Goal: Contribute content: Add original content to the website for others to see

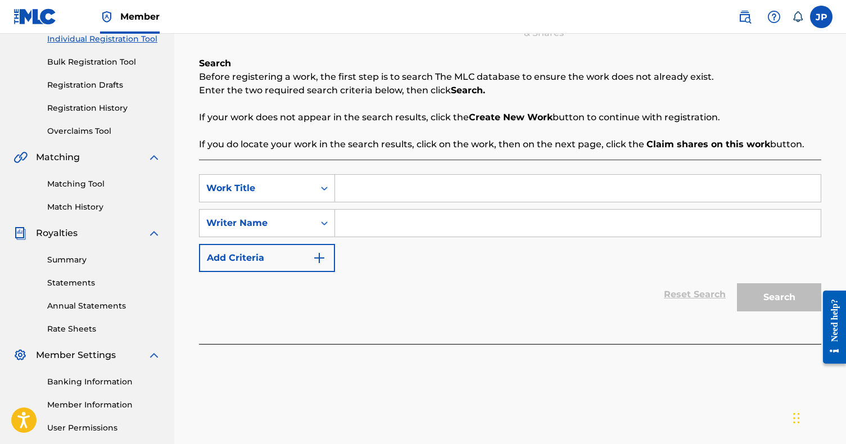
scroll to position [143, 0]
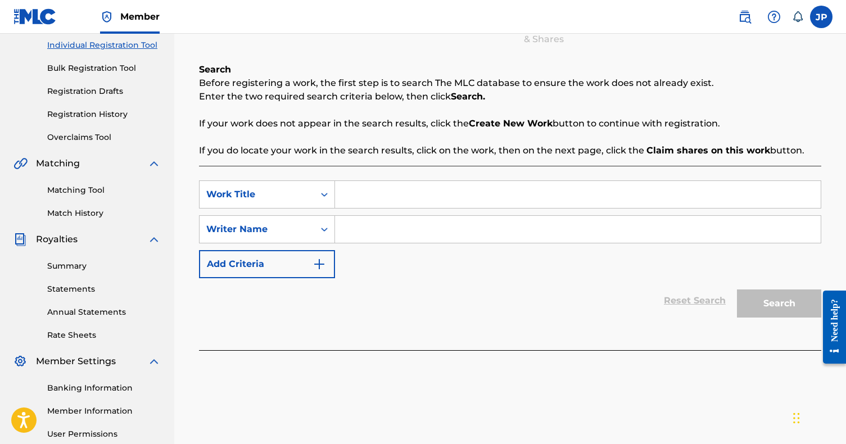
click at [492, 188] on input "Search Form" at bounding box center [578, 194] width 486 height 27
type input "never get comfortable"
click at [475, 238] on input "Search Form" at bounding box center [578, 229] width 486 height 27
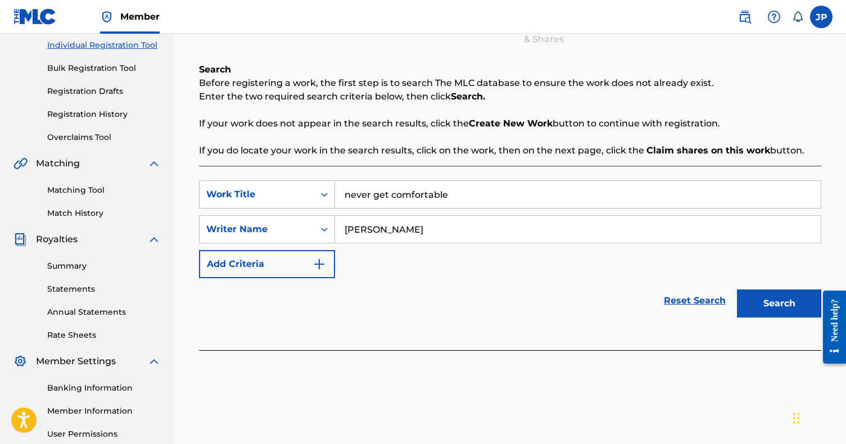
type input "[PERSON_NAME]"
click at [779, 304] on button "Search" at bounding box center [779, 304] width 84 height 28
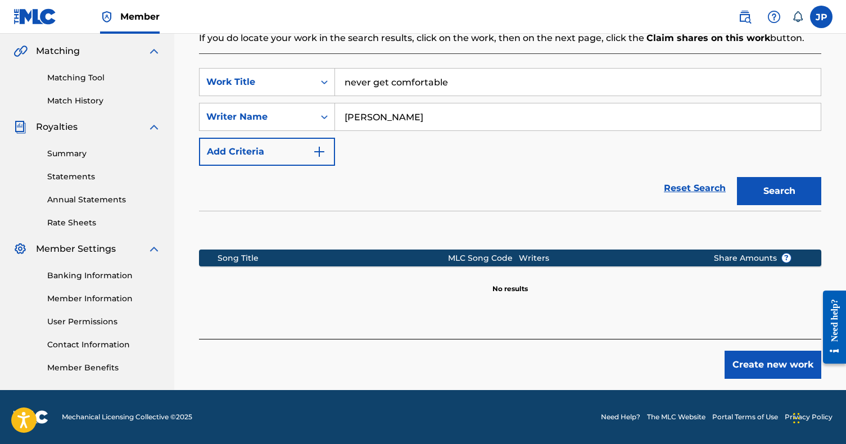
scroll to position [256, 0]
click at [730, 353] on button "Create new work" at bounding box center [773, 365] width 97 height 28
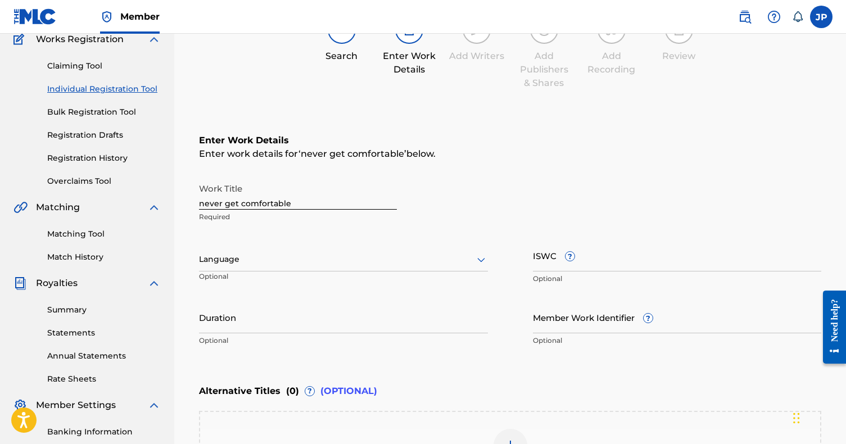
scroll to position [96, 0]
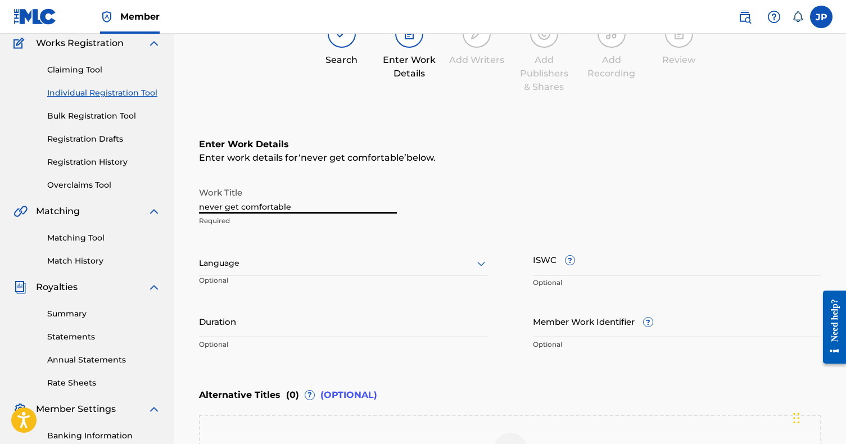
click at [206, 205] on input "never get comfortable" at bounding box center [298, 198] width 198 height 32
click at [230, 206] on input "Never get comfortable" at bounding box center [298, 198] width 198 height 32
click at [247, 210] on input "Never Get comfortable" at bounding box center [298, 198] width 198 height 32
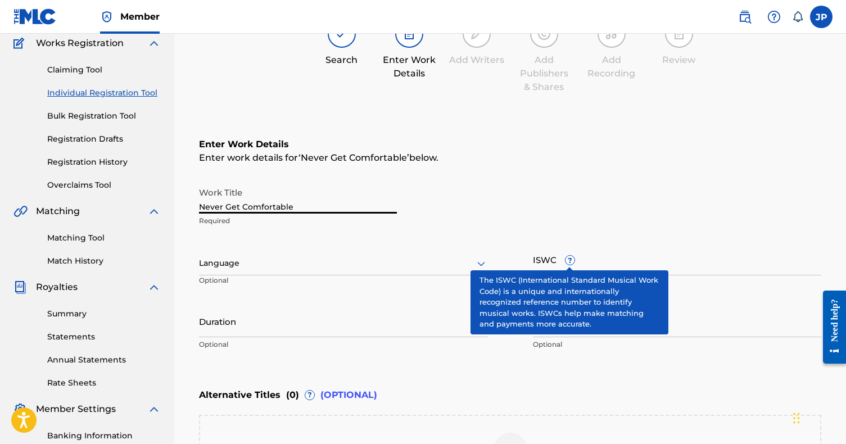
type input "Never Get Comfortable"
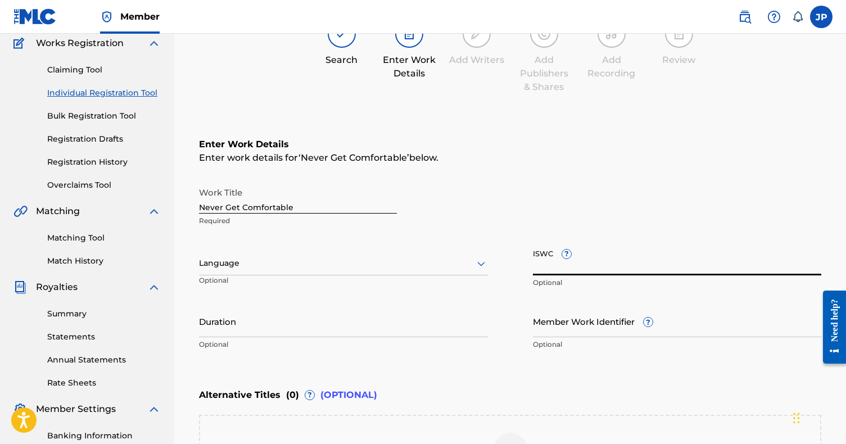
click at [609, 255] on input "ISWC ?" at bounding box center [677, 259] width 289 height 32
type input "T-332.238.356-8"
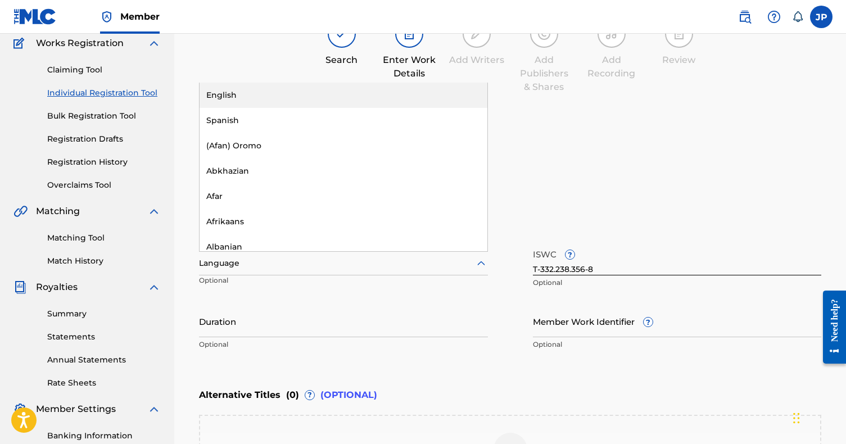
click at [448, 253] on div "Language" at bounding box center [343, 264] width 289 height 24
click at [391, 102] on div "English" at bounding box center [344, 95] width 288 height 25
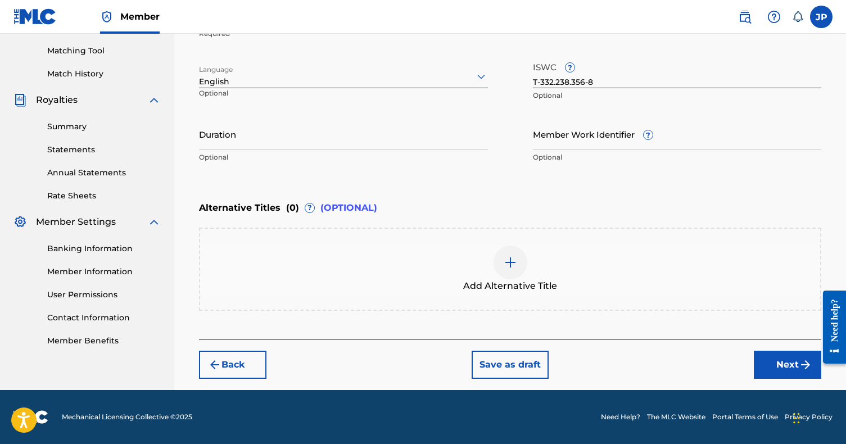
scroll to position [283, 0]
click at [779, 364] on button "Next" at bounding box center [787, 365] width 67 height 28
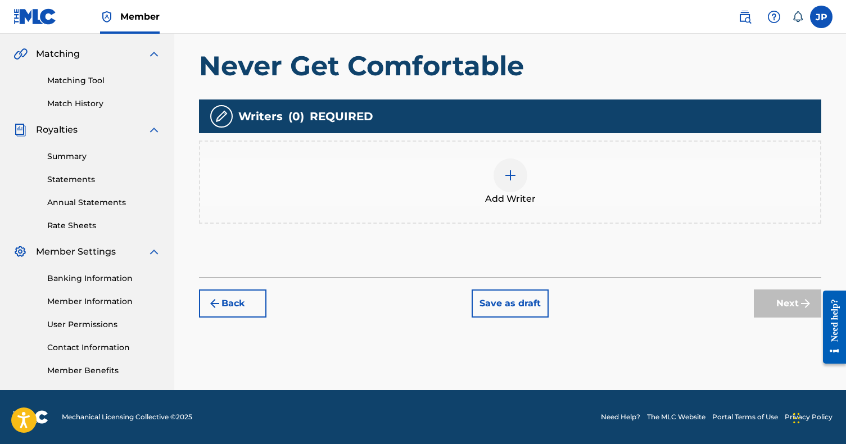
click at [506, 166] on div at bounding box center [511, 176] width 34 height 34
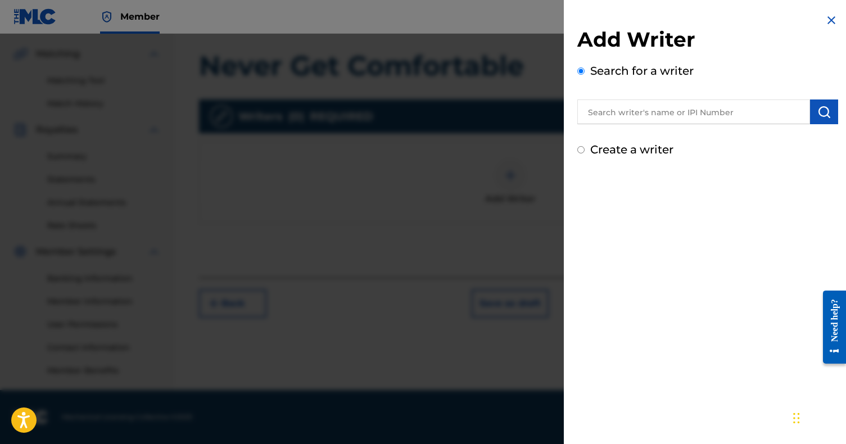
click at [574, 155] on div "Add Writer Search for a writer Create a writer" at bounding box center [708, 85] width 288 height 171
click at [612, 102] on input "text" at bounding box center [693, 112] width 233 height 25
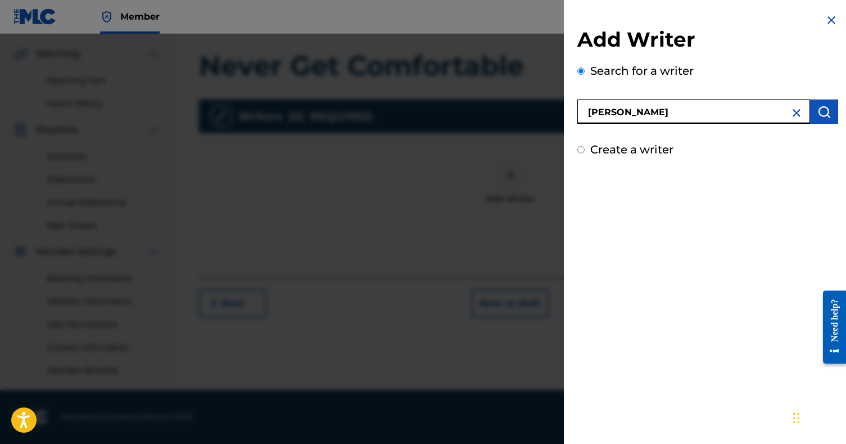
type input "[PERSON_NAME]"
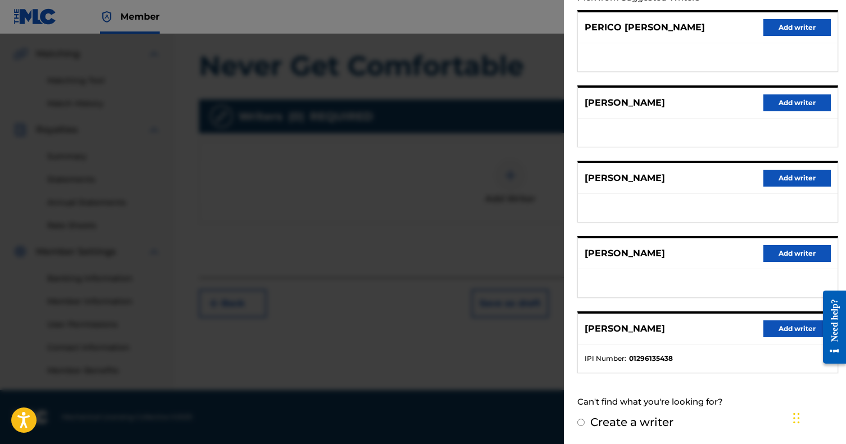
scroll to position [141, 0]
click at [582, 420] on div "Create a writer" at bounding box center [707, 422] width 261 height 17
click at [579, 426] on input "Create a writer" at bounding box center [580, 422] width 7 height 7
radio input "false"
radio input "true"
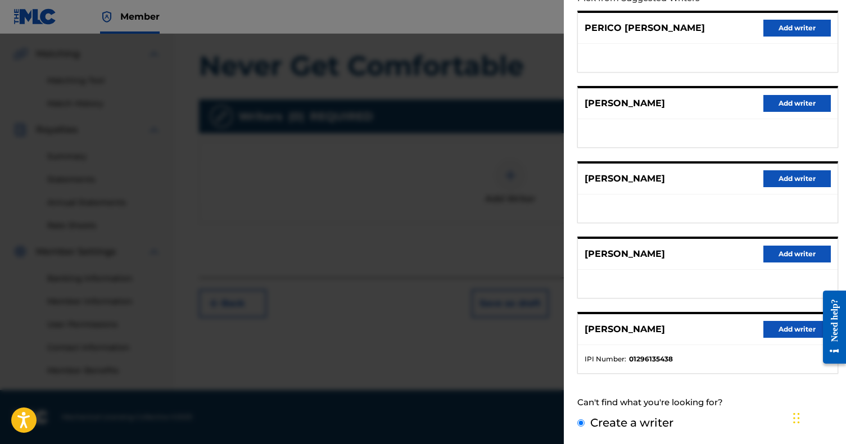
scroll to position [7, 0]
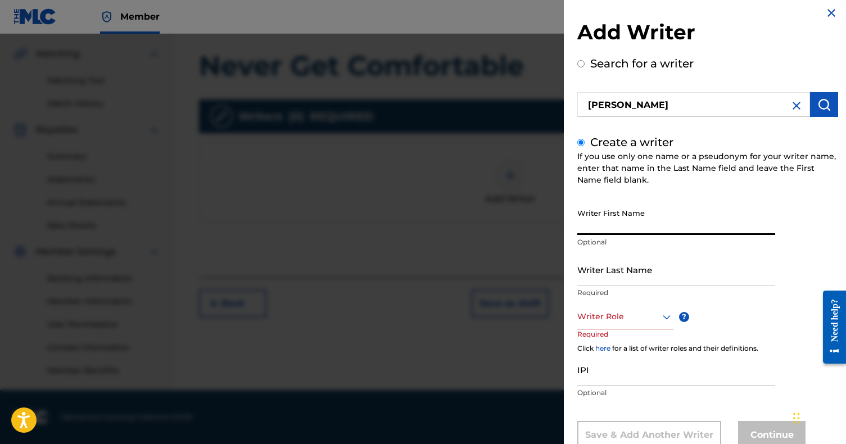
click at [607, 220] on input "Writer First Name" at bounding box center [676, 219] width 198 height 32
type input "Joanet"
click at [608, 273] on input "Writer Last Name" at bounding box center [676, 270] width 198 height 32
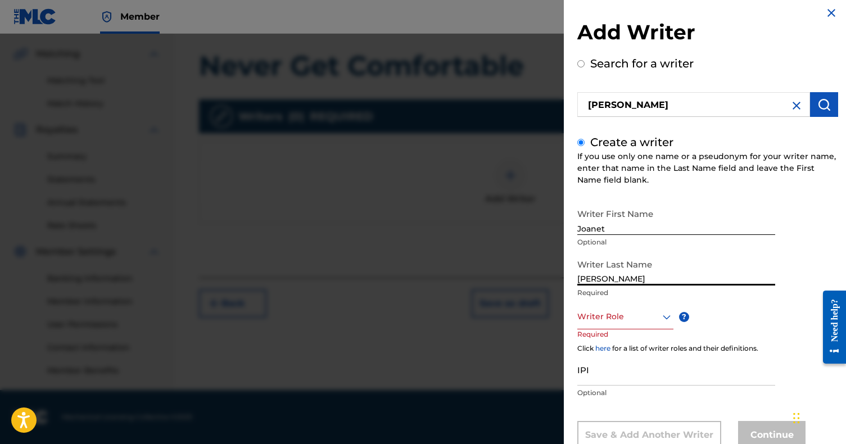
type input "[PERSON_NAME]"
click at [626, 310] on div "Writer Role" at bounding box center [625, 316] width 96 height 25
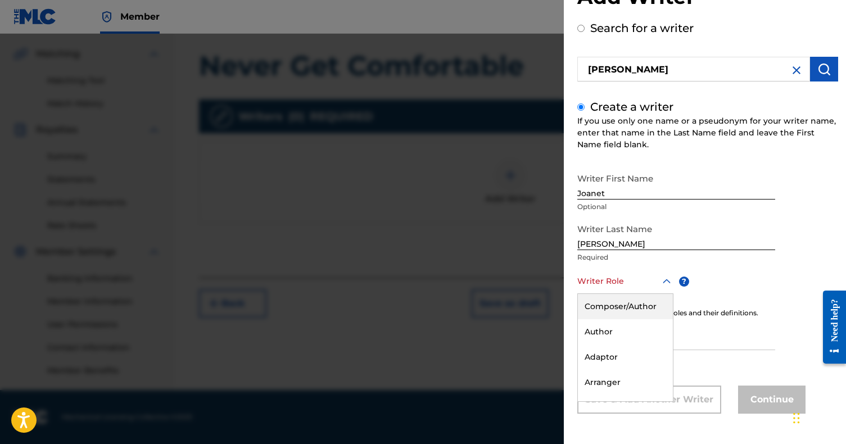
click at [625, 311] on div "Composer/Author" at bounding box center [625, 306] width 95 height 25
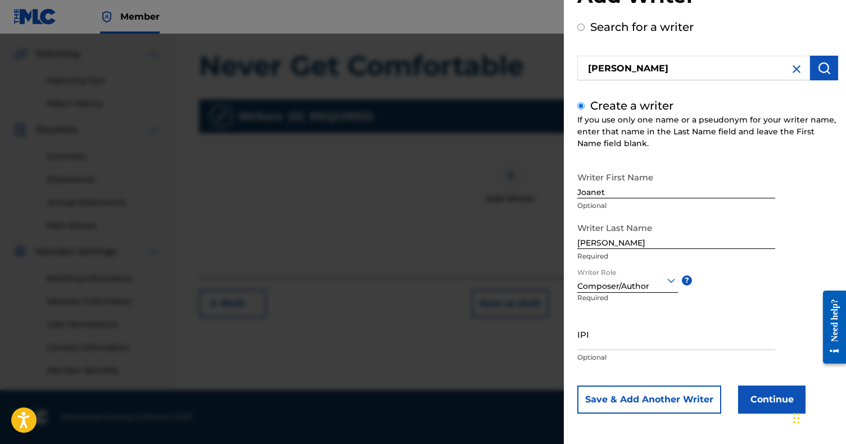
scroll to position [44, 0]
click at [621, 335] on input "IPI" at bounding box center [676, 334] width 198 height 32
type input "01288600043"
click at [766, 396] on button "Continue" at bounding box center [771, 400] width 67 height 28
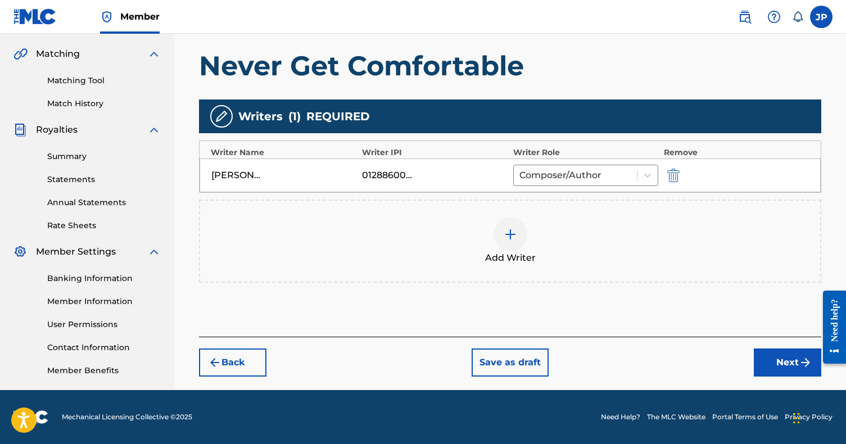
click at [754, 357] on button "Next" at bounding box center [787, 363] width 67 height 28
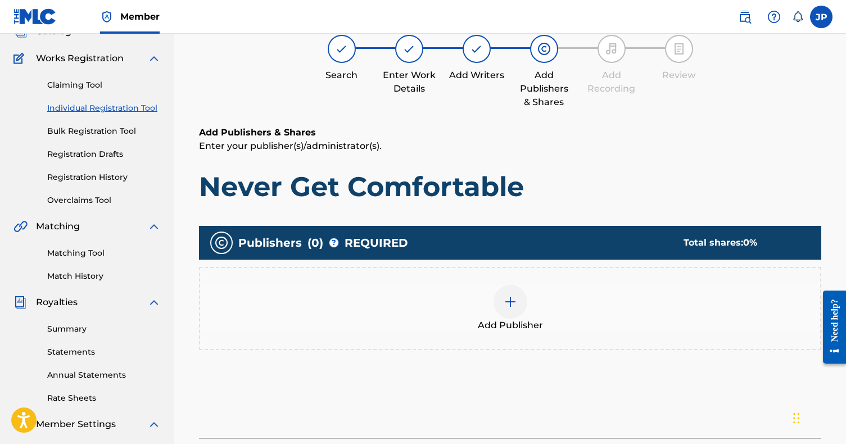
scroll to position [51, 0]
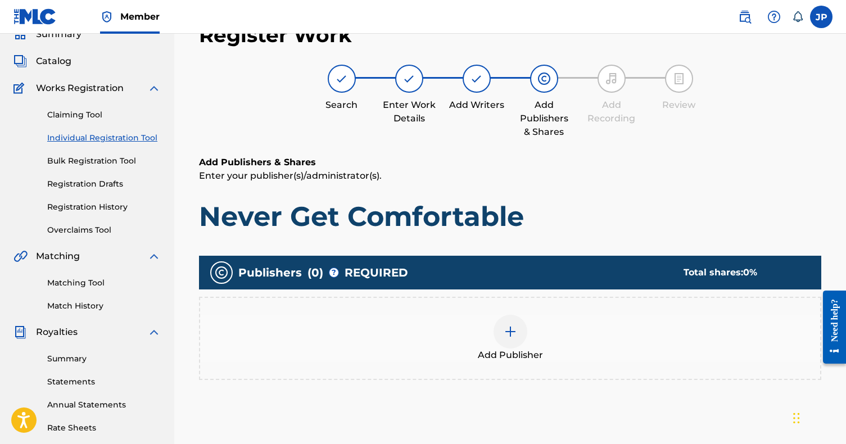
click at [499, 328] on div at bounding box center [511, 332] width 34 height 34
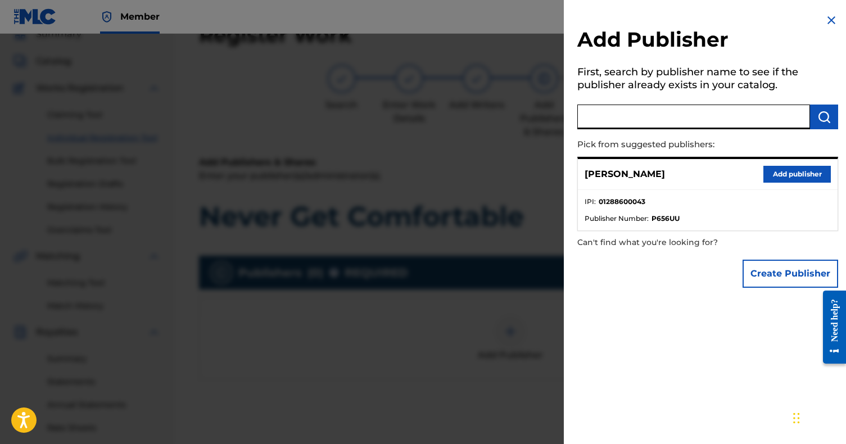
click at [678, 111] on input "text" at bounding box center [693, 117] width 233 height 25
type input "[PERSON_NAME] Music Publishing"
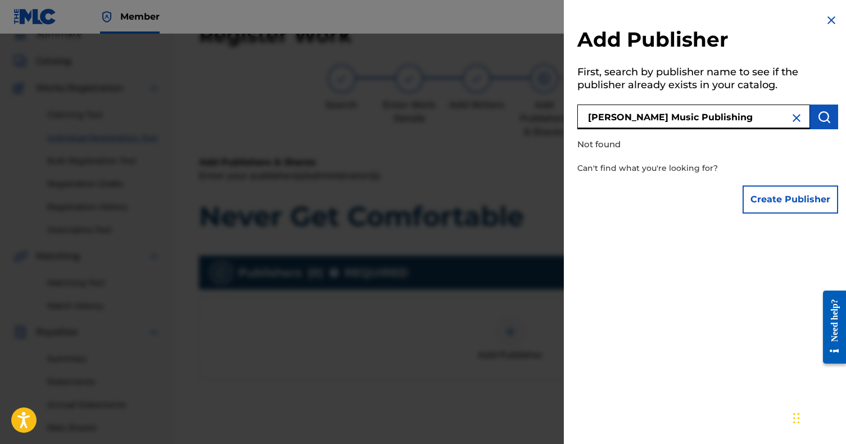
click at [770, 196] on button "Create Publisher" at bounding box center [791, 200] width 96 height 28
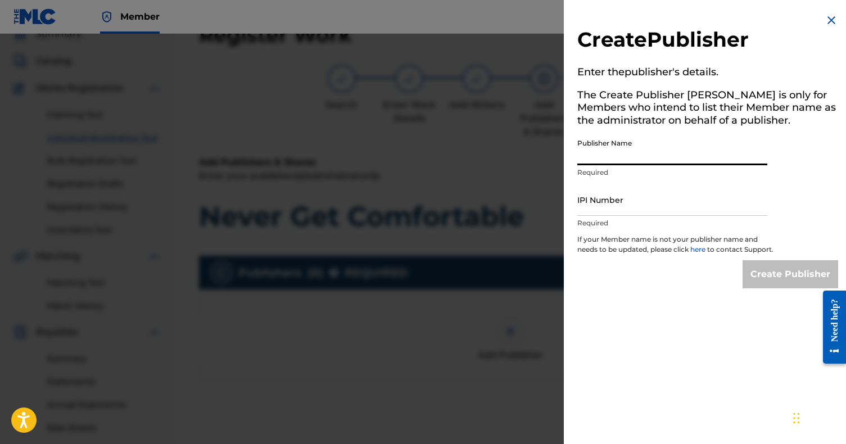
click at [674, 145] on input "Publisher Name" at bounding box center [672, 149] width 190 height 32
type input "b"
type input "[PERSON_NAME] Music Publishing"
click at [657, 209] on input "IPI Number" at bounding box center [672, 200] width 190 height 32
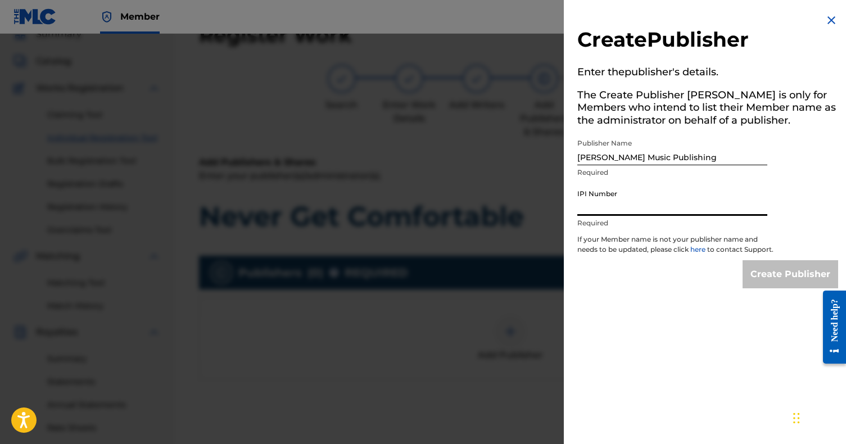
click at [825, 16] on img at bounding box center [831, 19] width 13 height 13
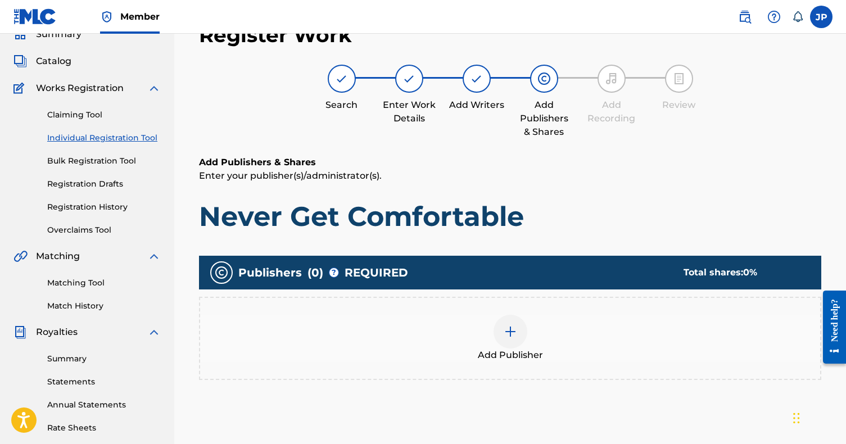
click at [106, 166] on link "Bulk Registration Tool" at bounding box center [104, 161] width 114 height 12
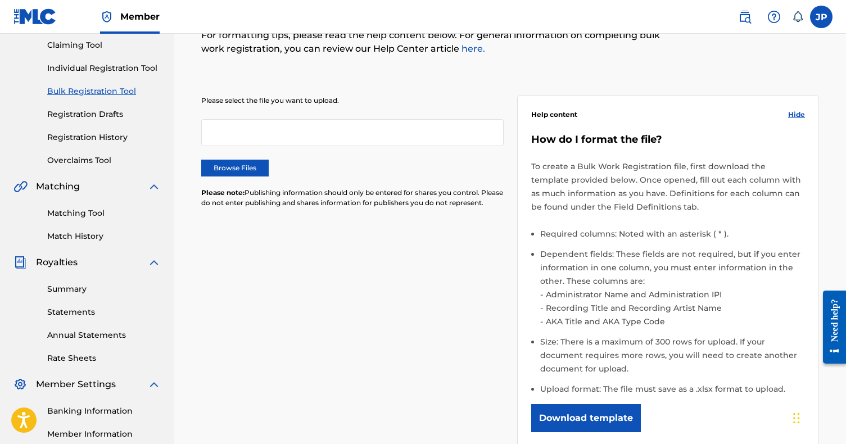
scroll to position [99, 0]
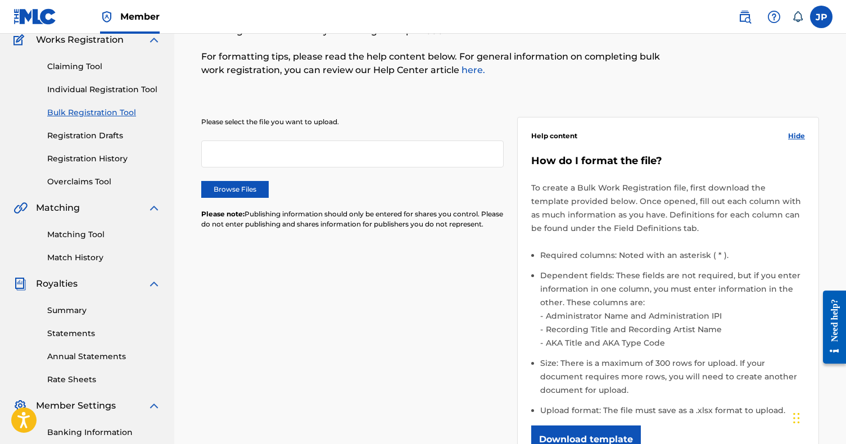
click at [96, 93] on link "Individual Registration Tool" at bounding box center [104, 90] width 114 height 12
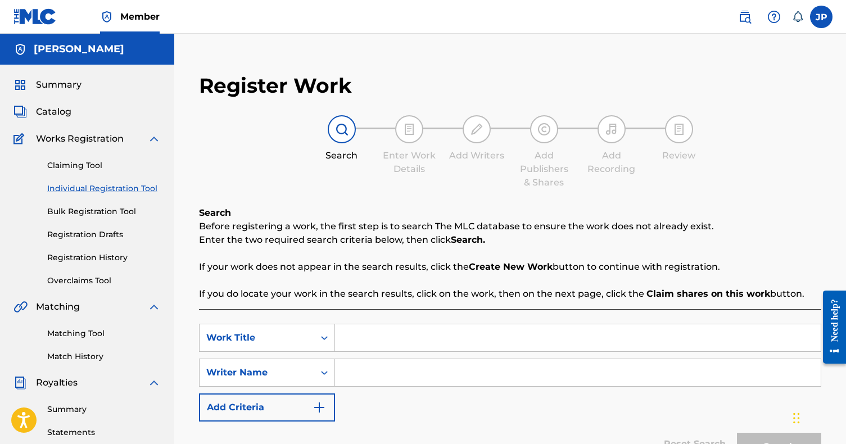
click at [76, 239] on link "Registration Drafts" at bounding box center [104, 235] width 114 height 12
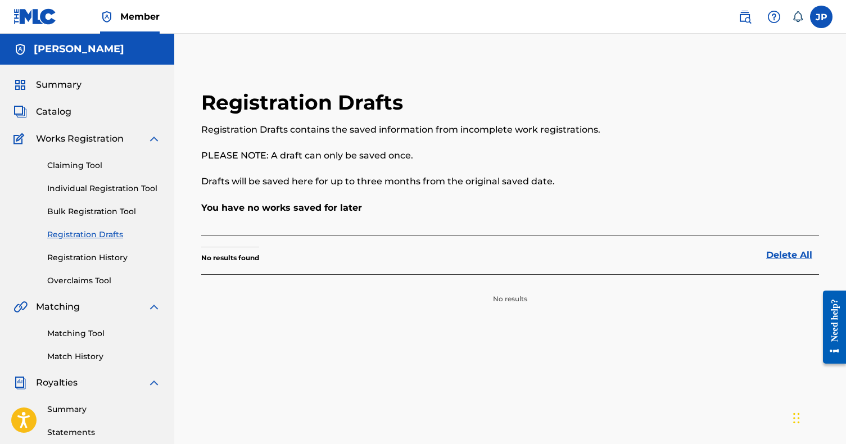
click at [74, 214] on link "Bulk Registration Tool" at bounding box center [104, 212] width 114 height 12
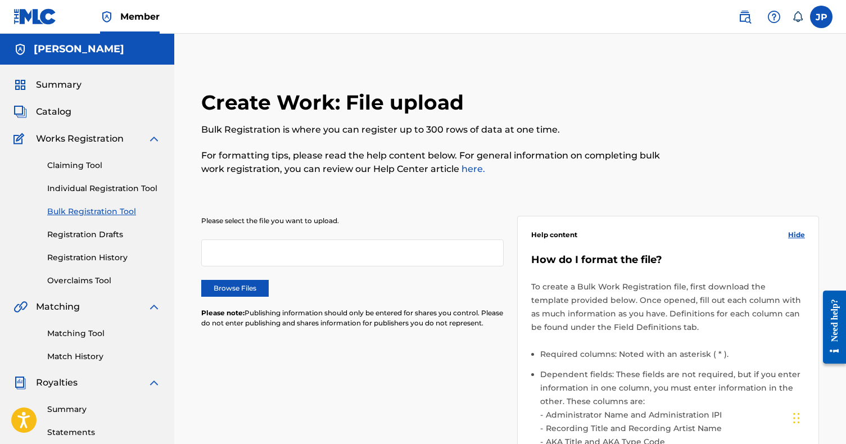
click at [215, 247] on div at bounding box center [352, 253] width 302 height 27
click at [223, 253] on div at bounding box center [352, 253] width 302 height 27
click at [228, 278] on div "Please select the file you want to upload. Browse Files Please note: Publishing…" at bounding box center [352, 279] width 302 height 126
click at [228, 296] on label "Browse Files" at bounding box center [234, 288] width 67 height 17
click at [0, 0] on input "Browse Files" at bounding box center [0, 0] width 0 height 0
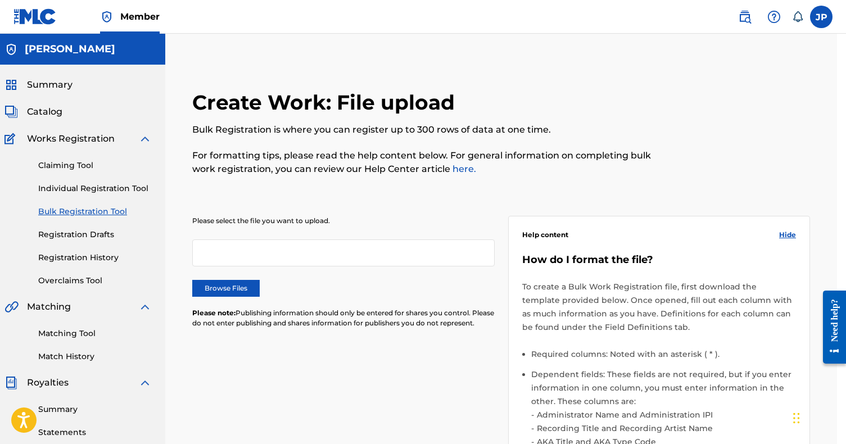
scroll to position [0, 9]
